Goal: Book appointment/travel/reservation

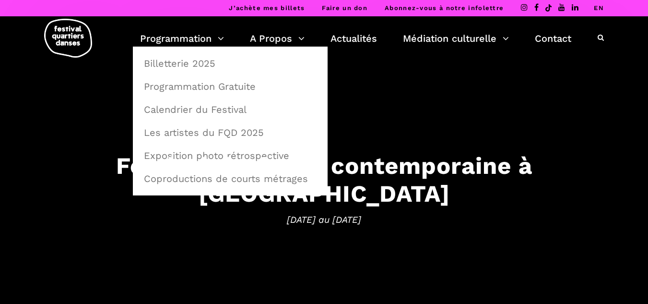
click at [169, 63] on link "Billetterie 2025" at bounding box center [230, 63] width 184 height 22
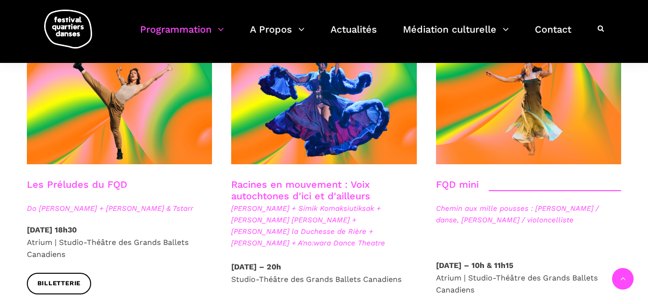
scroll to position [1392, 0]
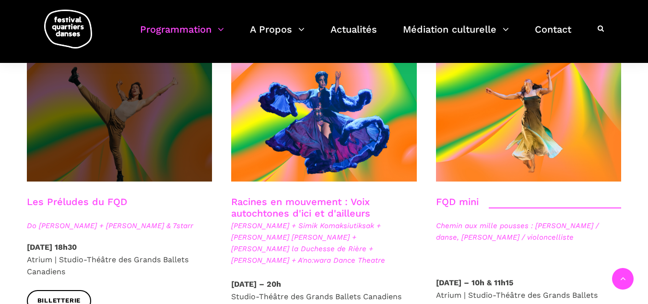
click at [135, 125] on span at bounding box center [120, 119] width 186 height 124
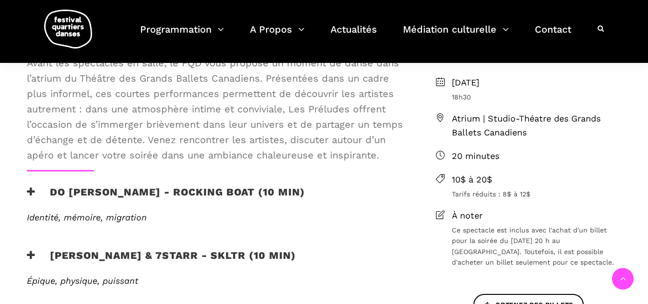
scroll to position [336, 0]
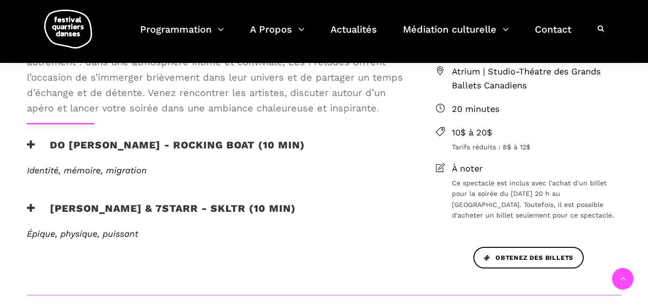
click at [28, 208] on icon at bounding box center [31, 208] width 9 height 10
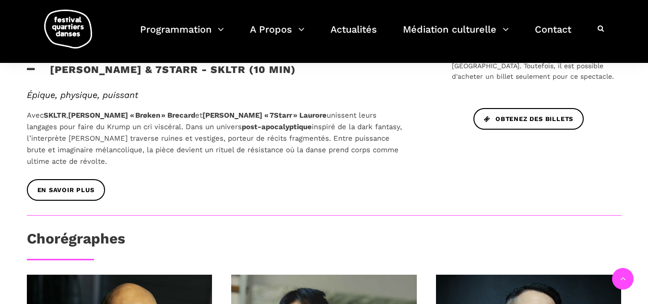
scroll to position [480, 0]
